Goal: Entertainment & Leisure: Consume media (video, audio)

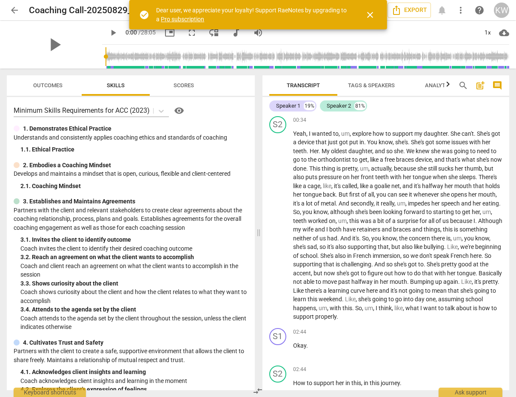
scroll to position [224, 0]
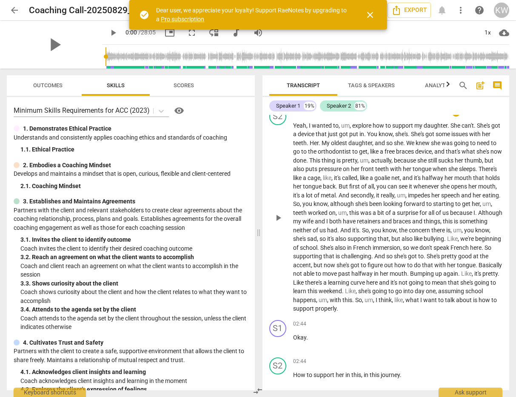
click at [278, 218] on span "play_arrow" at bounding box center [278, 218] width 10 height 10
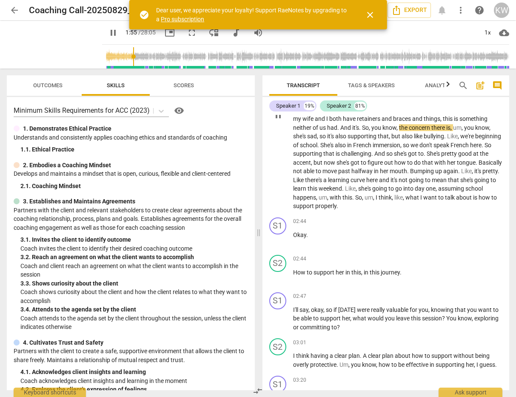
scroll to position [329, 0]
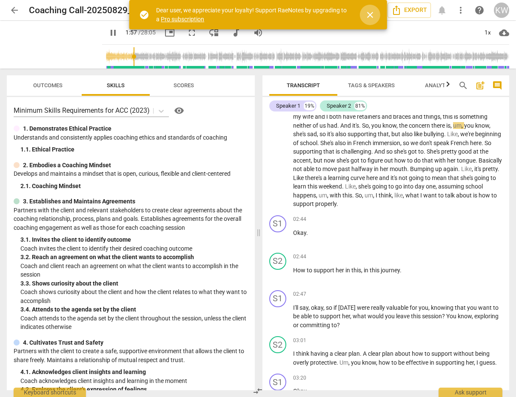
click at [369, 14] on span "close" at bounding box center [370, 15] width 10 height 10
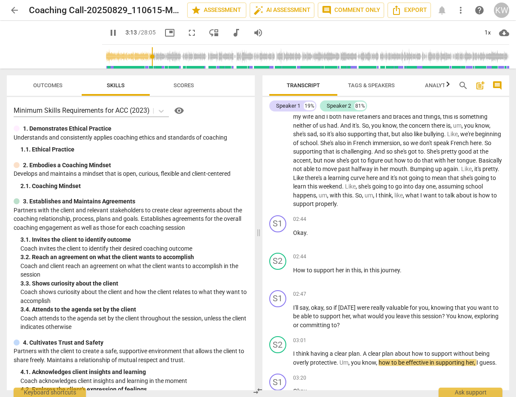
click at [108, 32] on span "pause" at bounding box center [113, 33] width 10 height 10
click at [108, 34] on span "play_arrow" at bounding box center [113, 33] width 10 height 10
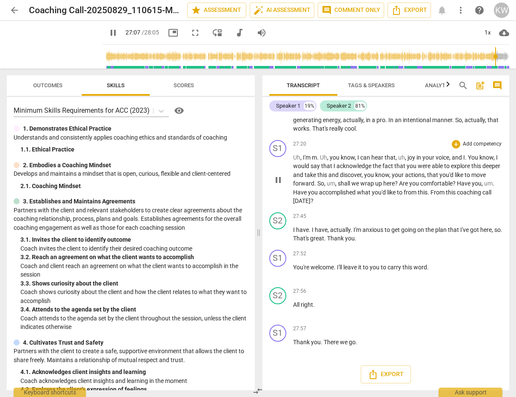
scroll to position [4904, 0]
click at [280, 185] on span "pause" at bounding box center [278, 180] width 10 height 10
click at [280, 185] on span "play_arrow" at bounding box center [278, 180] width 10 height 10
click at [280, 185] on span "pause" at bounding box center [278, 180] width 10 height 10
type input "1641"
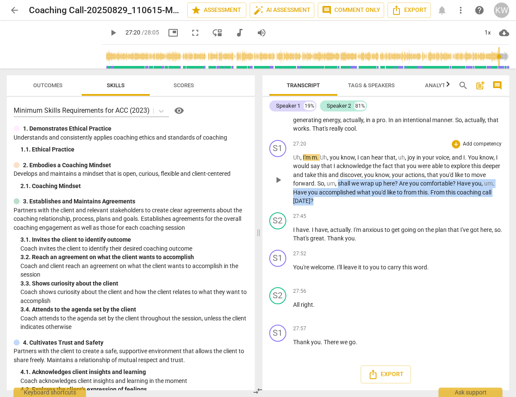
drag, startPoint x: 354, startPoint y: 209, endPoint x: 376, endPoint y: 224, distance: 26.1
click at [376, 206] on p "Uh , I'm m . Uh , you know , I can hear that , uh , joy in your voice , and I .…" at bounding box center [398, 179] width 210 height 52
copy p "shall we wrap up here ? Are you comfortable ? Have you , um . Have you accompli…"
click at [289, 105] on div "Speaker 1" at bounding box center [288, 106] width 24 height 9
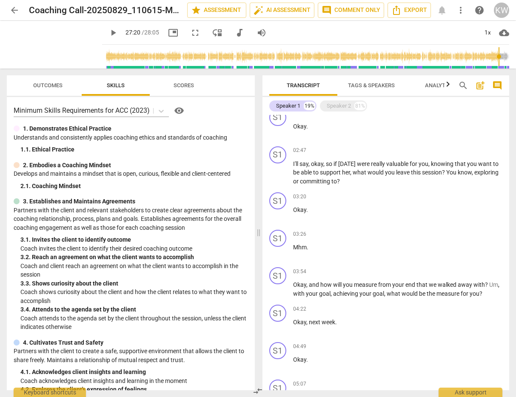
scroll to position [132, 0]
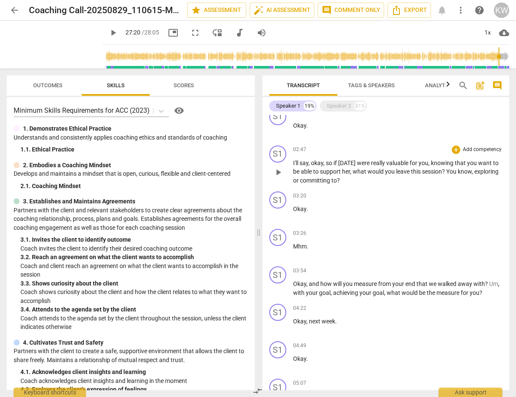
drag, startPoint x: 342, startPoint y: 171, endPoint x: 378, endPoint y: 175, distance: 36.1
click at [378, 175] on p "I'll say , okay , so if [DATE] were really valuable for you , knowing that you …" at bounding box center [398, 172] width 210 height 26
drag, startPoint x: 338, startPoint y: 172, endPoint x: 380, endPoint y: 181, distance: 43.0
click at [380, 181] on p "I'll say , okay , so if [DATE] were really valuable for you , knowing that you …" at bounding box center [398, 172] width 210 height 26
drag, startPoint x: 366, startPoint y: 179, endPoint x: 351, endPoint y: 170, distance: 17.6
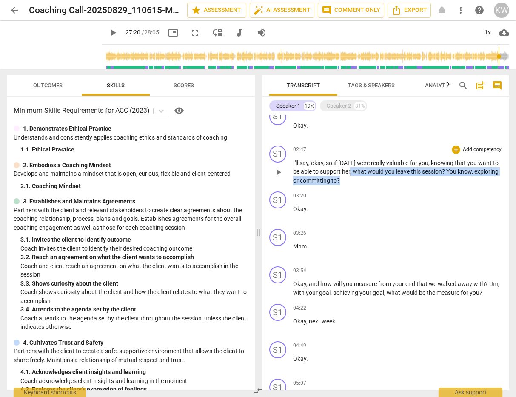
click at [351, 170] on p "I'll say , okay , so if [DATE] were really valuable for you , knowing that you …" at bounding box center [398, 172] width 210 height 26
copy p ", what would you leave this session ? You know , exploring or committing to ?"
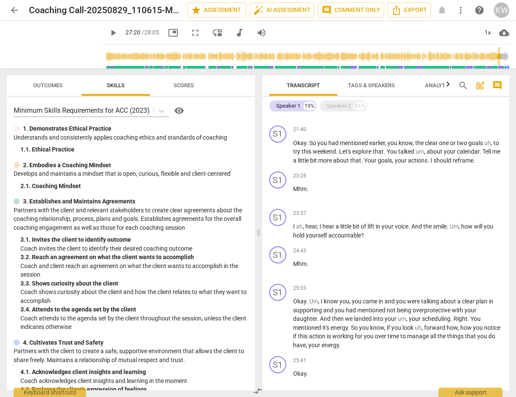
scroll to position [1530, 0]
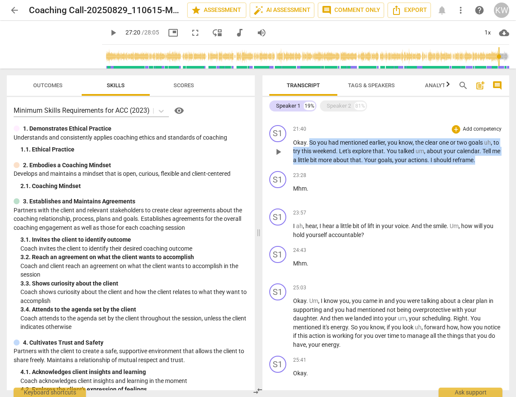
drag, startPoint x: 309, startPoint y: 160, endPoint x: 490, endPoint y: 178, distance: 182.3
click at [490, 165] on p "Okay . So you had mentioned earlier , you know , the clear one or two goals uh …" at bounding box center [398, 151] width 210 height 26
copy p "So you had mentioned earlier , you know , the clear one or two goals uh , to tr…"
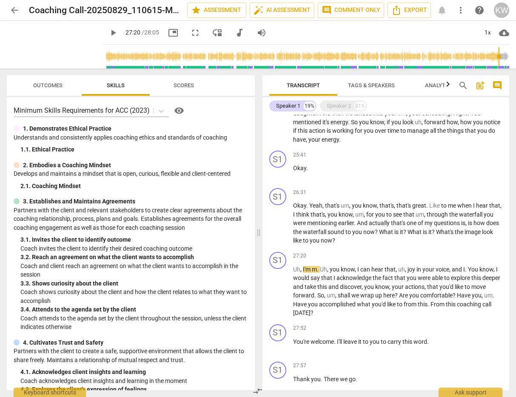
scroll to position [1738, 0]
